Goal: Task Accomplishment & Management: Complete application form

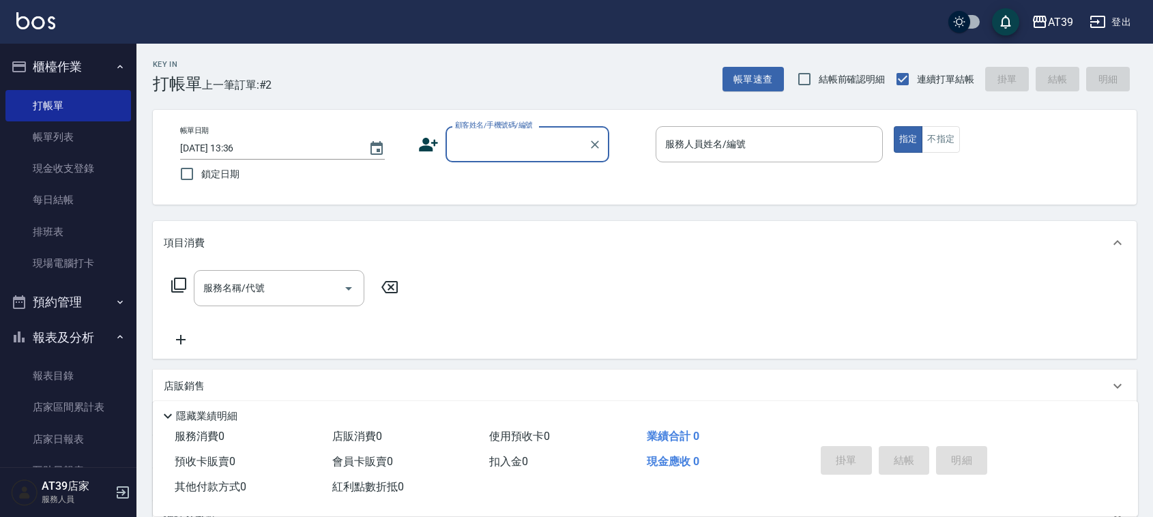
click at [472, 133] on input "顧客姓名/手機號碼/編號" at bounding box center [517, 144] width 131 height 24
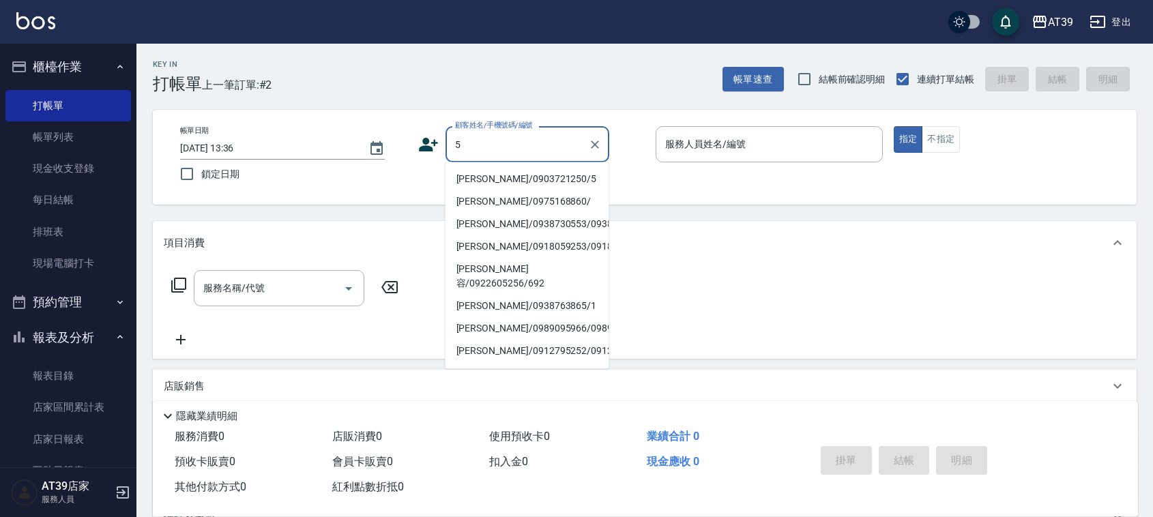
type input "[PERSON_NAME]/0903721250/5"
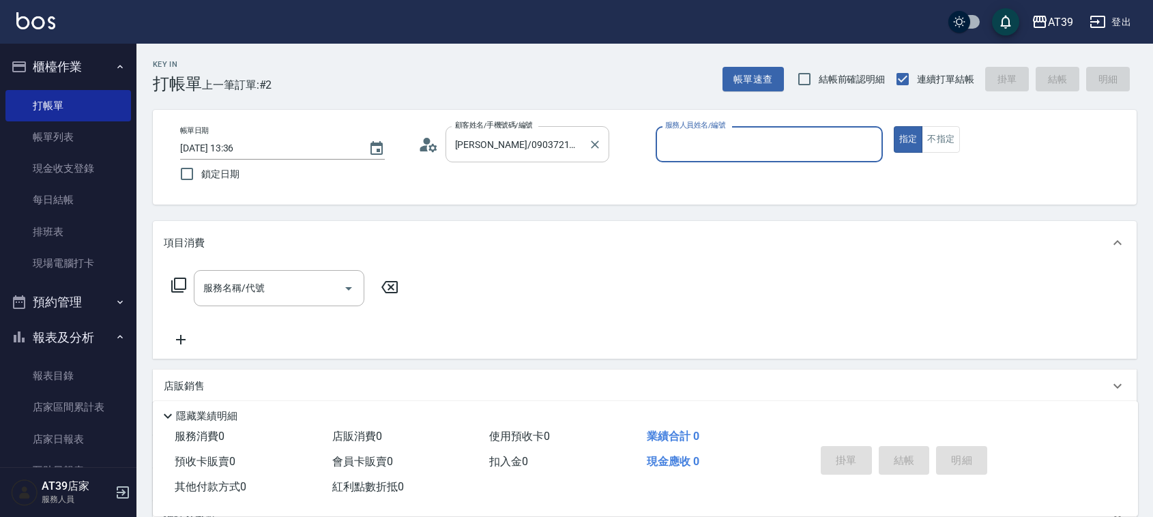
type input "愷爾-5"
click at [894, 126] on button "指定" at bounding box center [908, 139] width 29 height 27
type button "true"
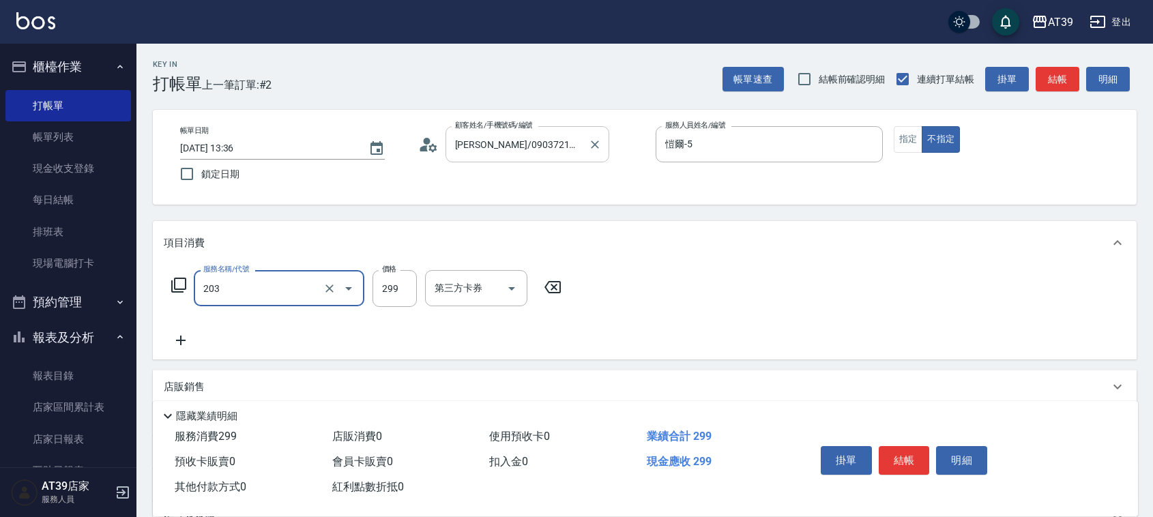
type input "B級洗+剪(203)"
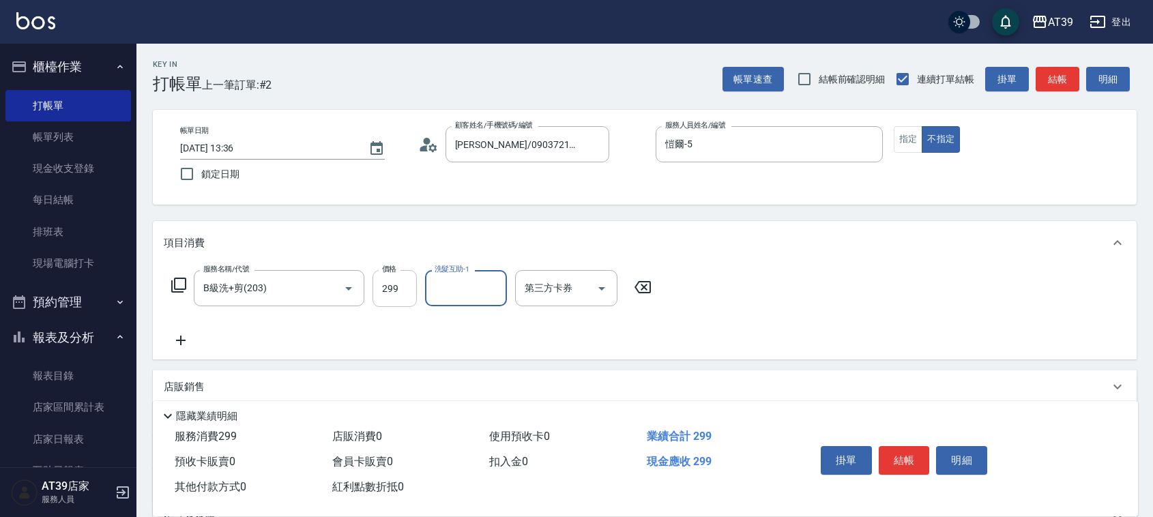
drag, startPoint x: 404, startPoint y: 293, endPoint x: 414, endPoint y: 293, distance: 10.2
click at [404, 293] on input "299" at bounding box center [394, 288] width 44 height 37
type input "300"
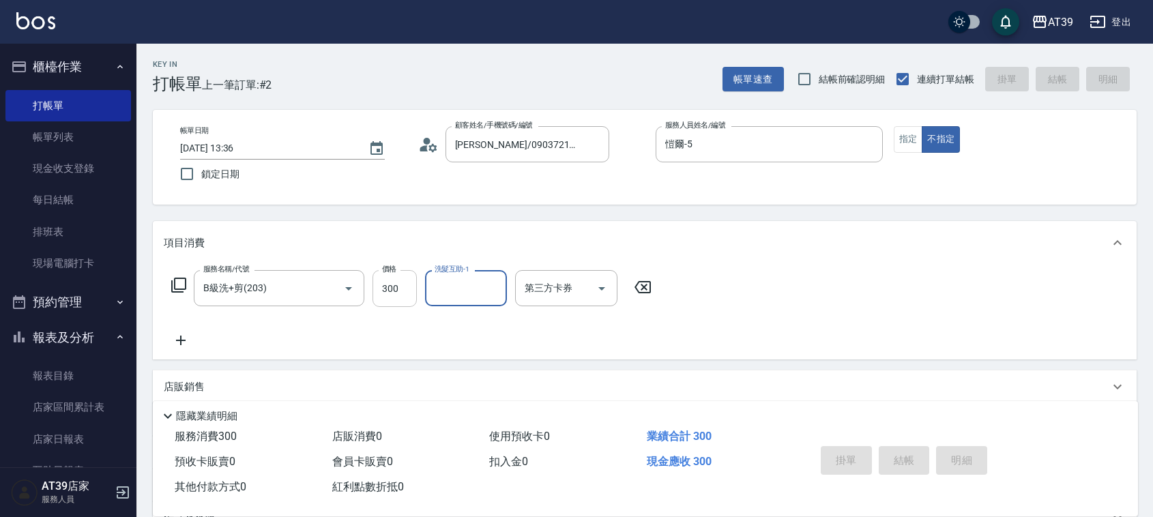
type input "[DATE] 17:02"
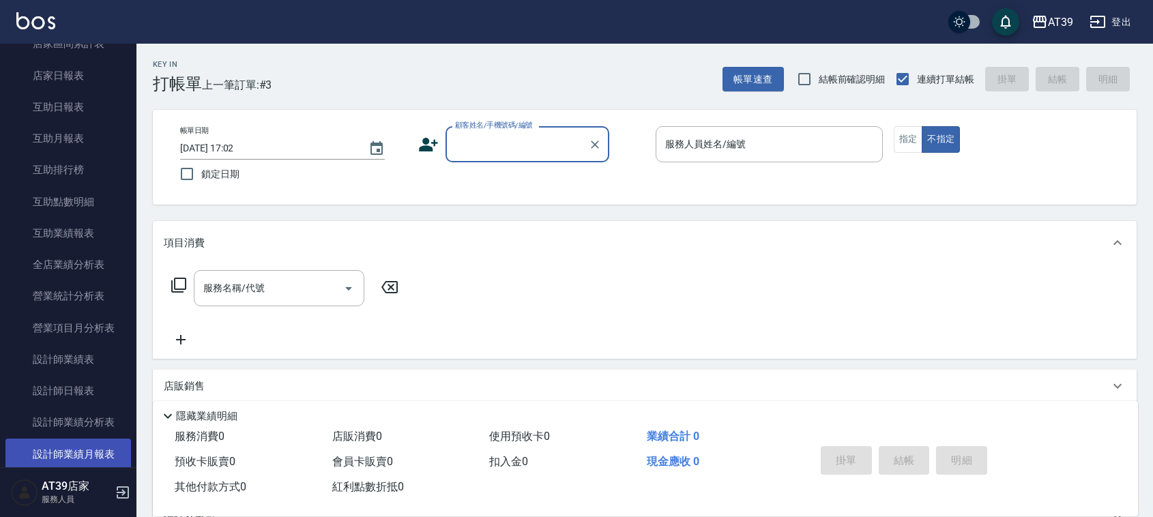
scroll to position [426, 0]
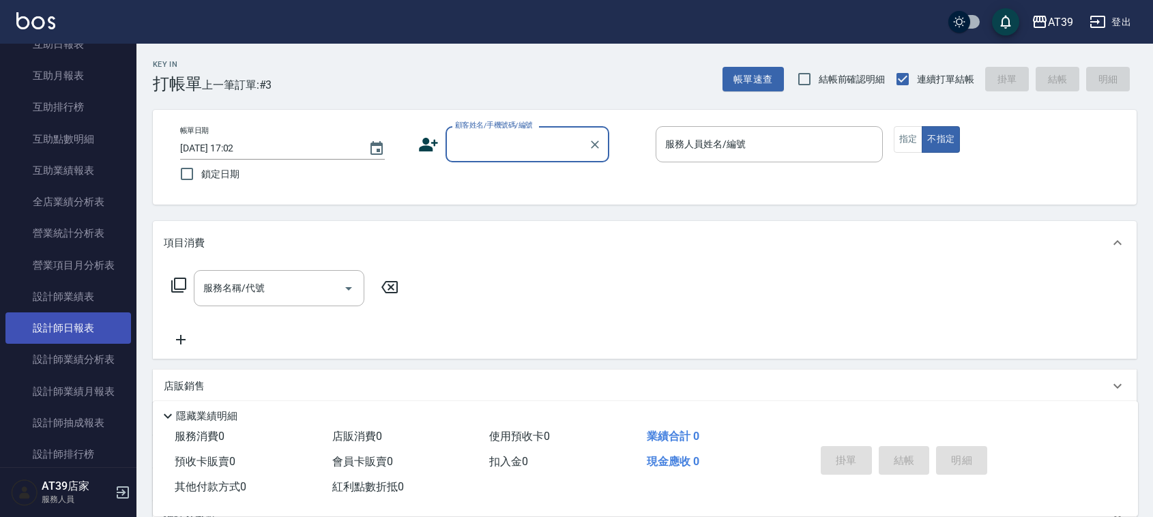
click at [84, 333] on link "設計師日報表" at bounding box center [68, 327] width 126 height 31
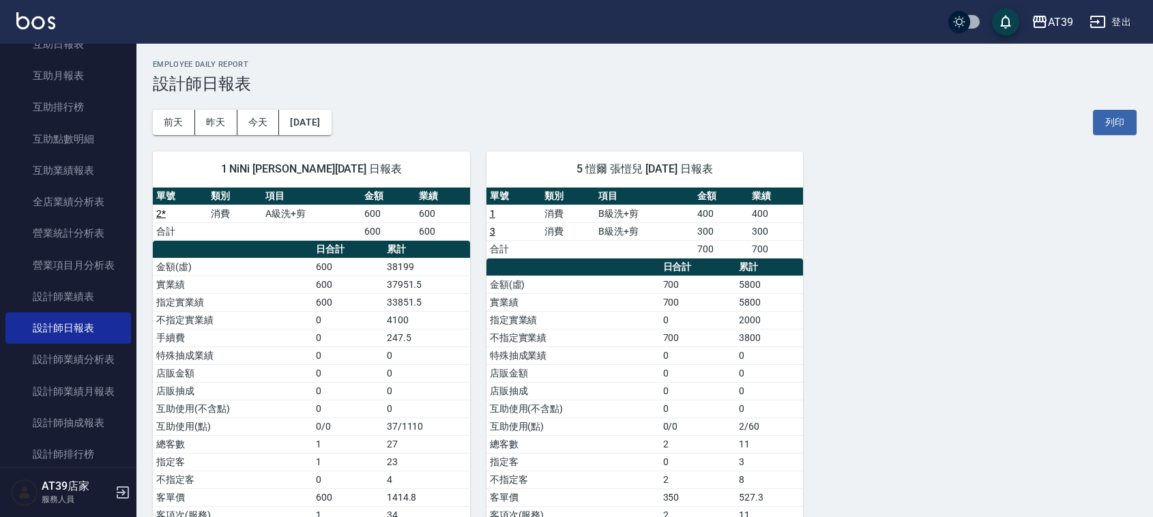
click at [20, 29] on link at bounding box center [35, 22] width 39 height 20
